Goal: Transaction & Acquisition: Book appointment/travel/reservation

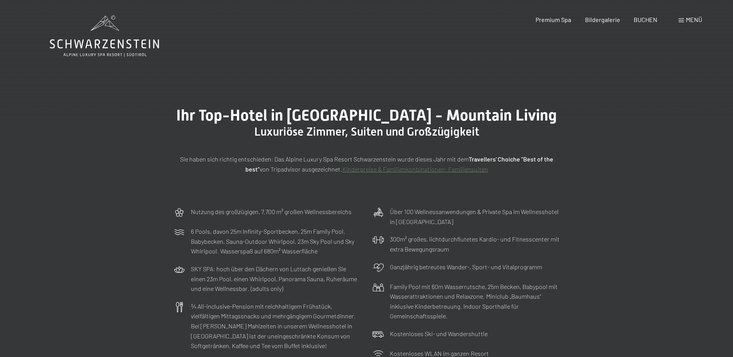
click at [98, 46] on icon at bounding box center [104, 43] width 109 height 9
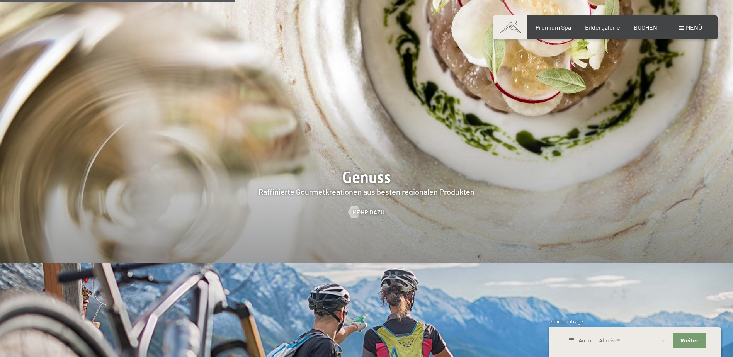
scroll to position [1583, 0]
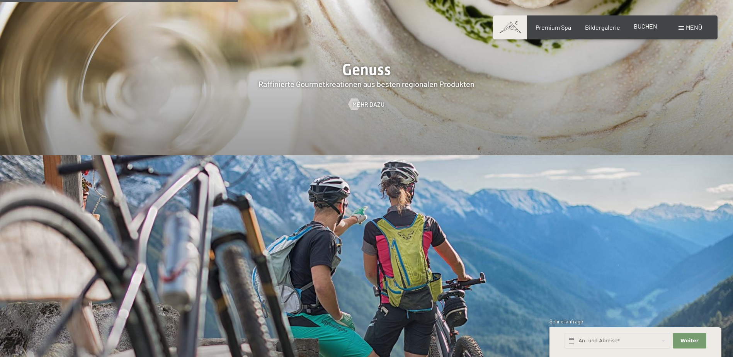
click at [644, 24] on span "BUCHEN" at bounding box center [645, 25] width 24 height 7
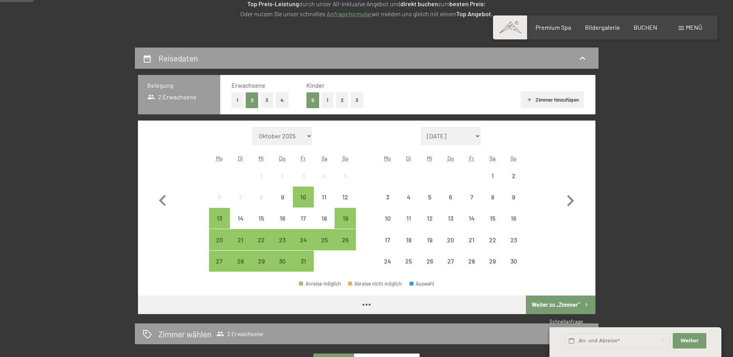
scroll to position [154, 0]
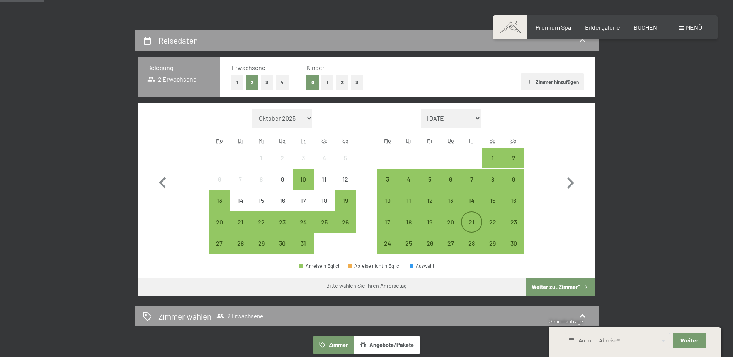
click at [476, 224] on div "21" at bounding box center [470, 228] width 19 height 19
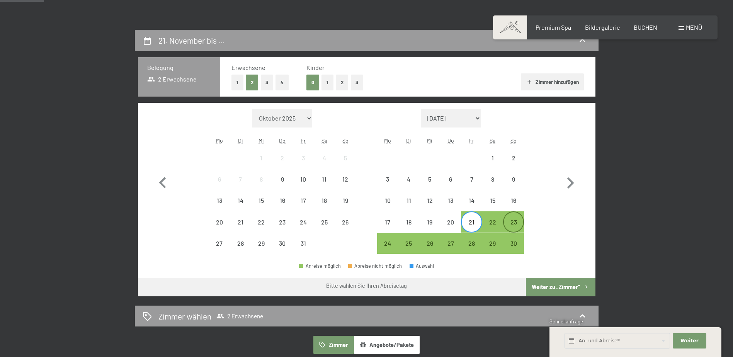
click at [509, 224] on div "23" at bounding box center [513, 228] width 19 height 19
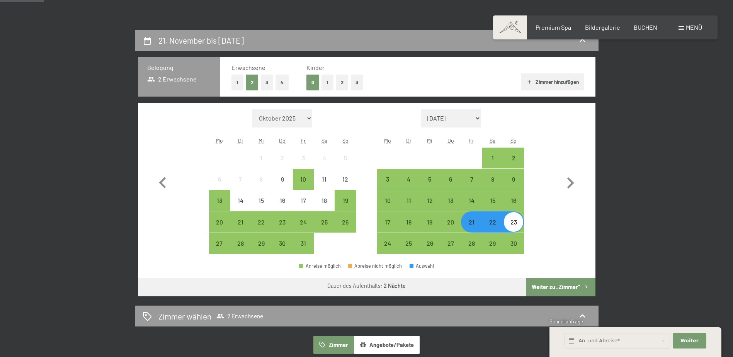
click at [556, 279] on button "Weiter zu „Zimmer“" at bounding box center [560, 287] width 69 height 19
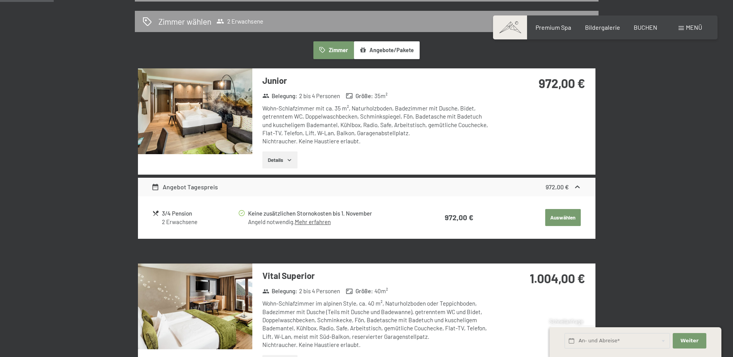
scroll to position [146, 0]
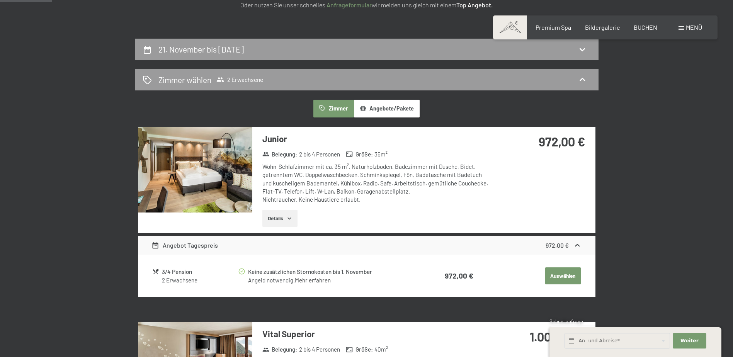
click at [569, 274] on button "Auswählen" at bounding box center [563, 275] width 36 height 17
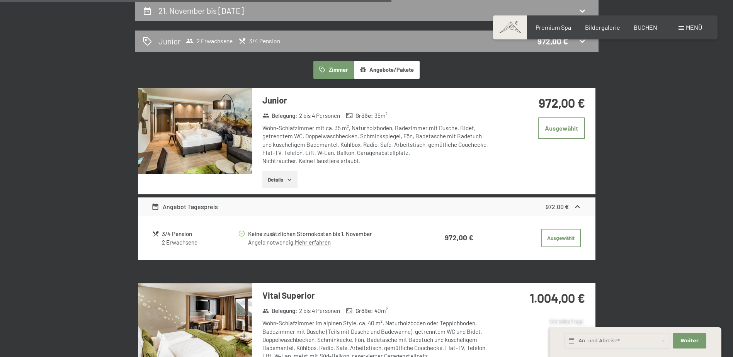
click at [210, 144] on img at bounding box center [195, 131] width 114 height 86
click at [0, 0] on div at bounding box center [0, 0] width 0 height 0
drag, startPoint x: 320, startPoint y: 175, endPoint x: 282, endPoint y: 178, distance: 38.7
click at [304, 176] on div "Details" at bounding box center [377, 179] width 230 height 17
click at [282, 178] on button "Details" at bounding box center [279, 179] width 35 height 17
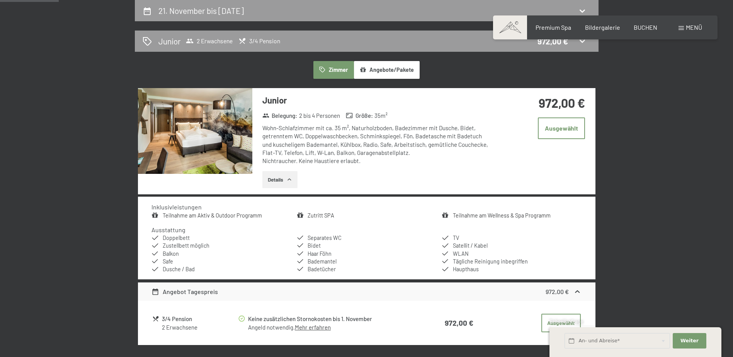
scroll to position [223, 0]
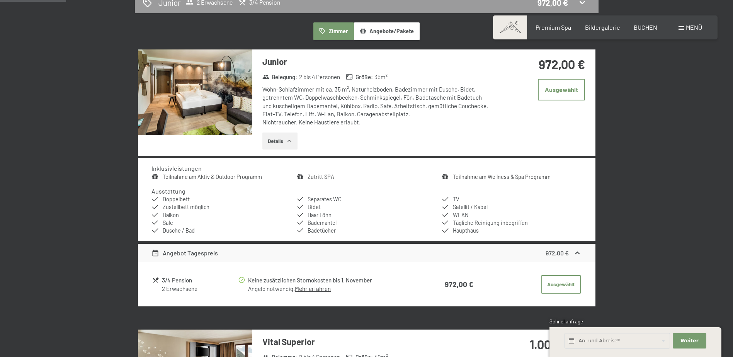
click at [167, 283] on div "3/4 Pension" at bounding box center [199, 280] width 75 height 9
click at [168, 281] on div "3/4 Pension" at bounding box center [199, 280] width 75 height 9
click at [196, 254] on div "Angebot Tagespreis" at bounding box center [184, 252] width 66 height 9
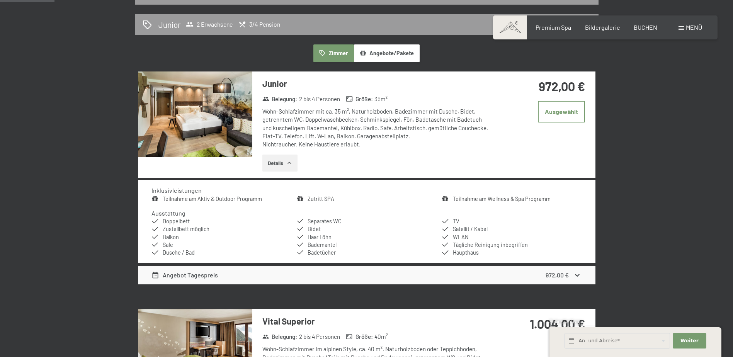
scroll to position [184, 0]
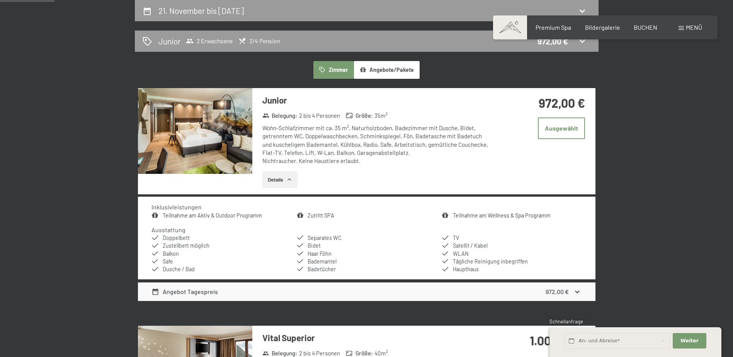
click at [280, 180] on button "Details" at bounding box center [279, 179] width 35 height 17
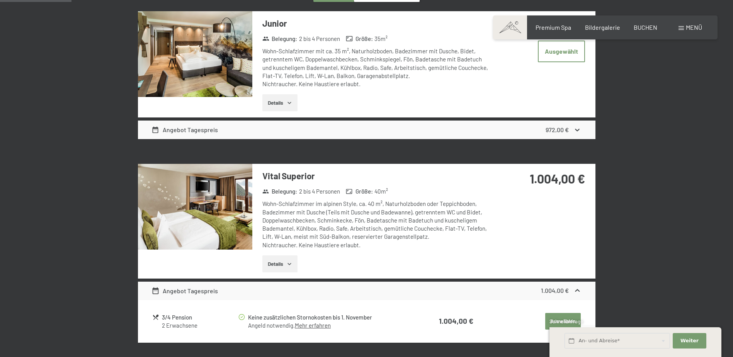
scroll to position [261, 0]
click at [204, 219] on img at bounding box center [195, 206] width 114 height 86
click at [0, 0] on img at bounding box center [0, 0] width 0 height 0
click at [187, 177] on img at bounding box center [195, 206] width 114 height 86
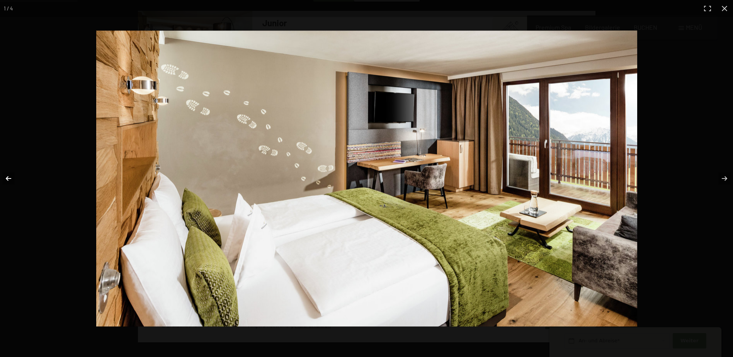
click at [5, 176] on button "button" at bounding box center [13, 178] width 27 height 39
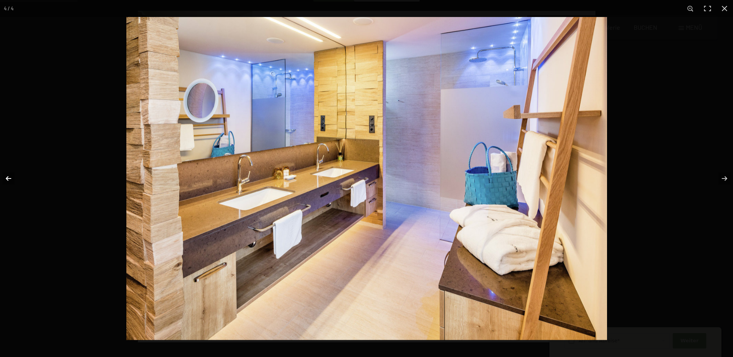
click at [5, 176] on button "button" at bounding box center [13, 178] width 27 height 39
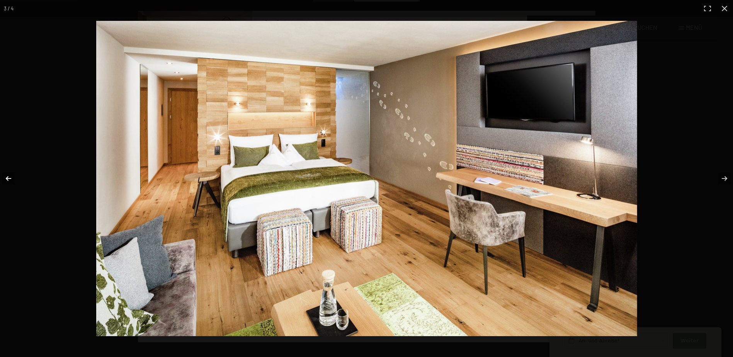
click at [5, 176] on button "button" at bounding box center [13, 178] width 27 height 39
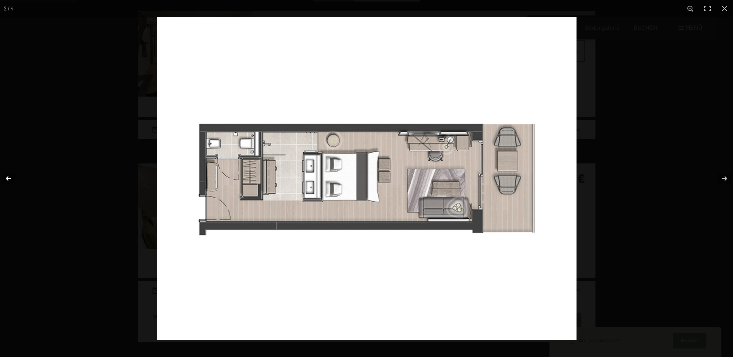
click at [5, 176] on button "button" at bounding box center [13, 178] width 27 height 39
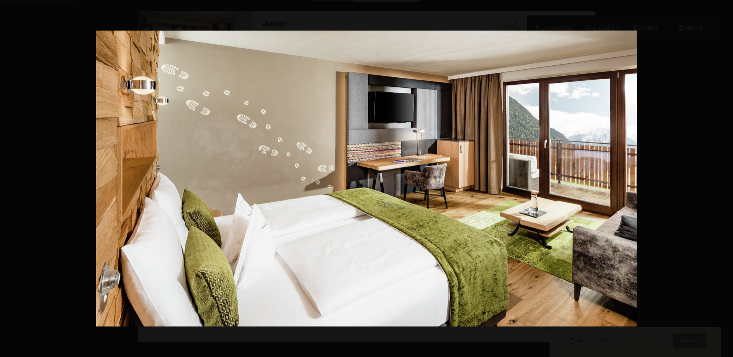
click at [5, 176] on button "button" at bounding box center [13, 178] width 27 height 39
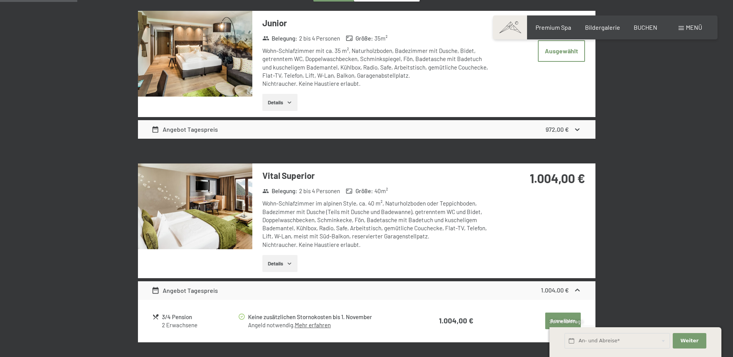
click at [0, 0] on button "button" at bounding box center [0, 0] width 0 height 0
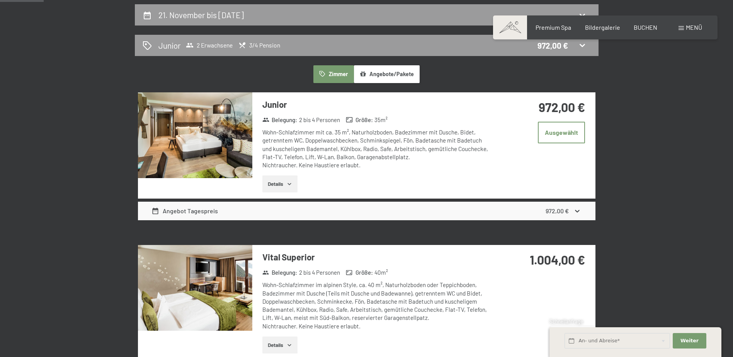
scroll to position [146, 0]
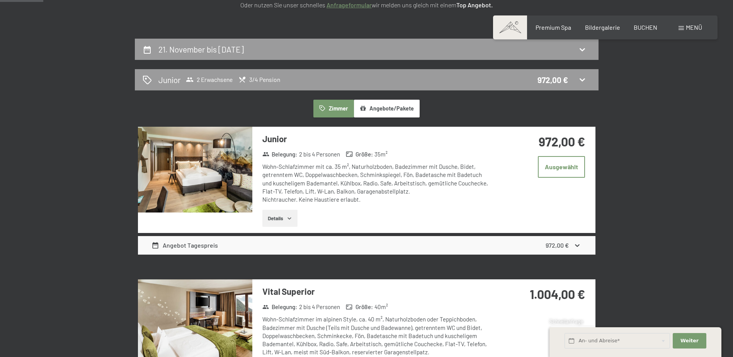
click at [219, 186] on img at bounding box center [195, 170] width 114 height 86
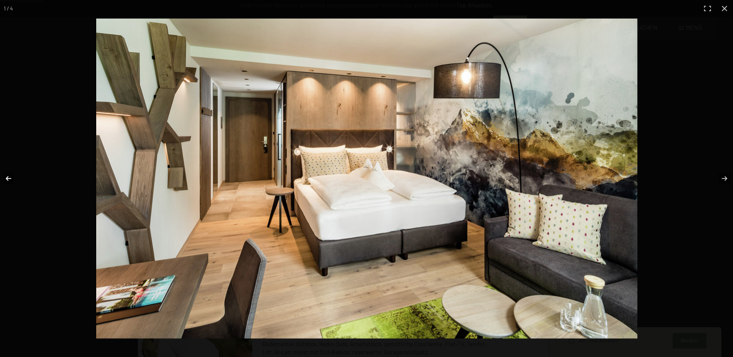
click at [1, 174] on button "button" at bounding box center [13, 178] width 27 height 39
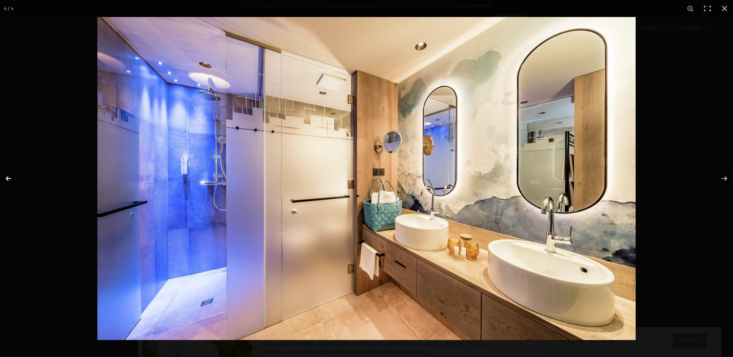
click at [1, 174] on button "button" at bounding box center [13, 178] width 27 height 39
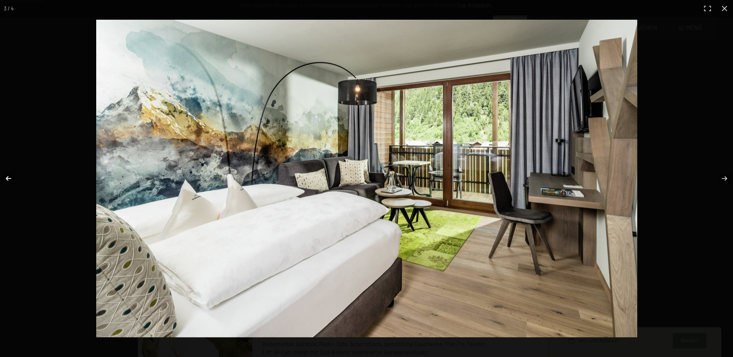
click at [1, 174] on button "button" at bounding box center [13, 178] width 27 height 39
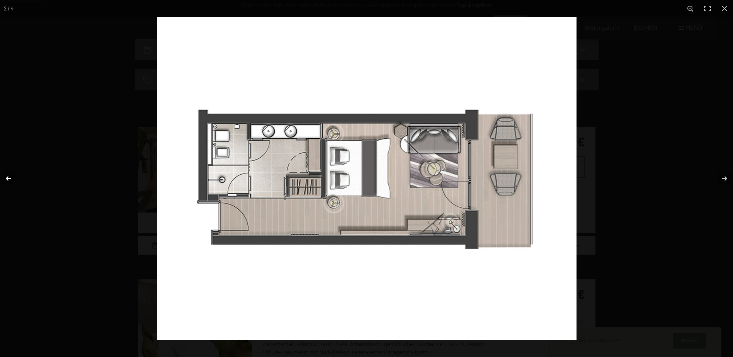
click at [1, 174] on button "button" at bounding box center [13, 178] width 27 height 39
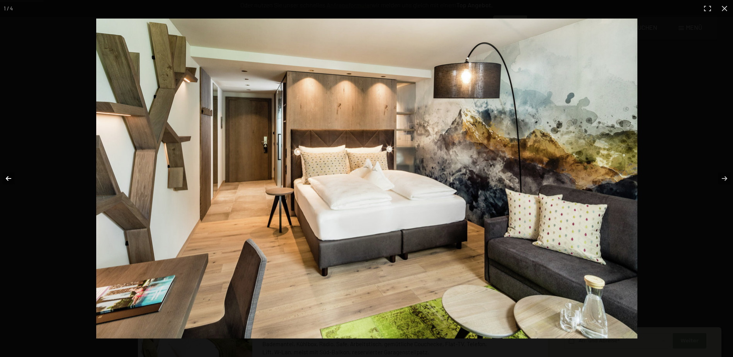
click at [1, 174] on button "button" at bounding box center [13, 178] width 27 height 39
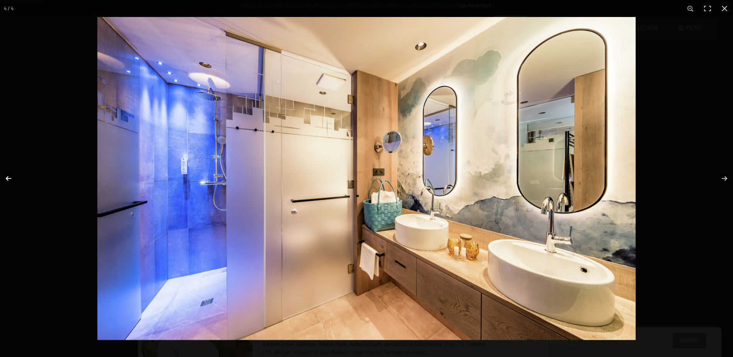
click at [1, 174] on button "button" at bounding box center [13, 178] width 27 height 39
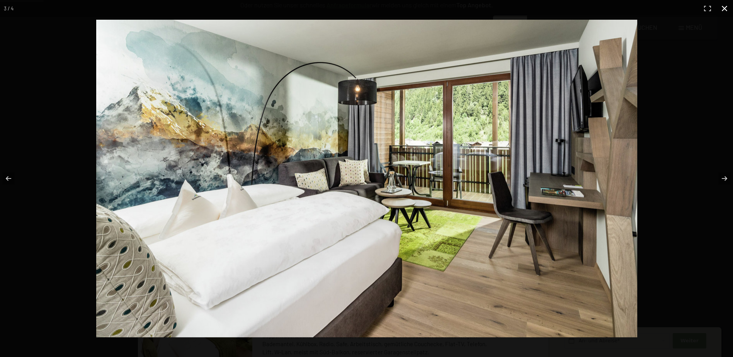
click at [724, 8] on button "button" at bounding box center [724, 8] width 17 height 17
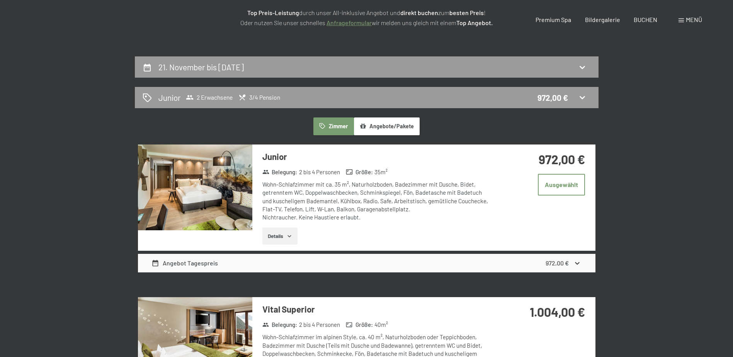
scroll to position [0, 0]
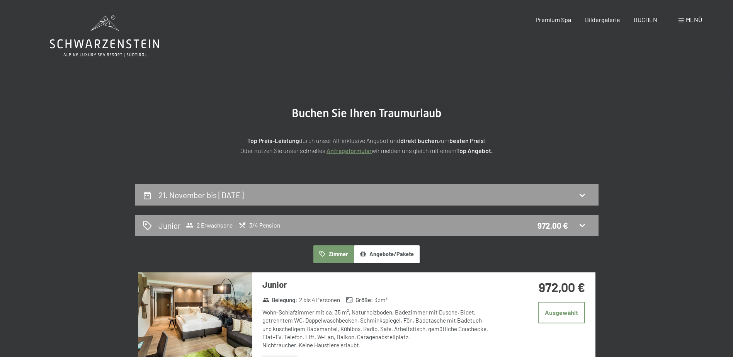
drag, startPoint x: 98, startPoint y: 87, endPoint x: 94, endPoint y: 27, distance: 60.8
